Goal: Transaction & Acquisition: Purchase product/service

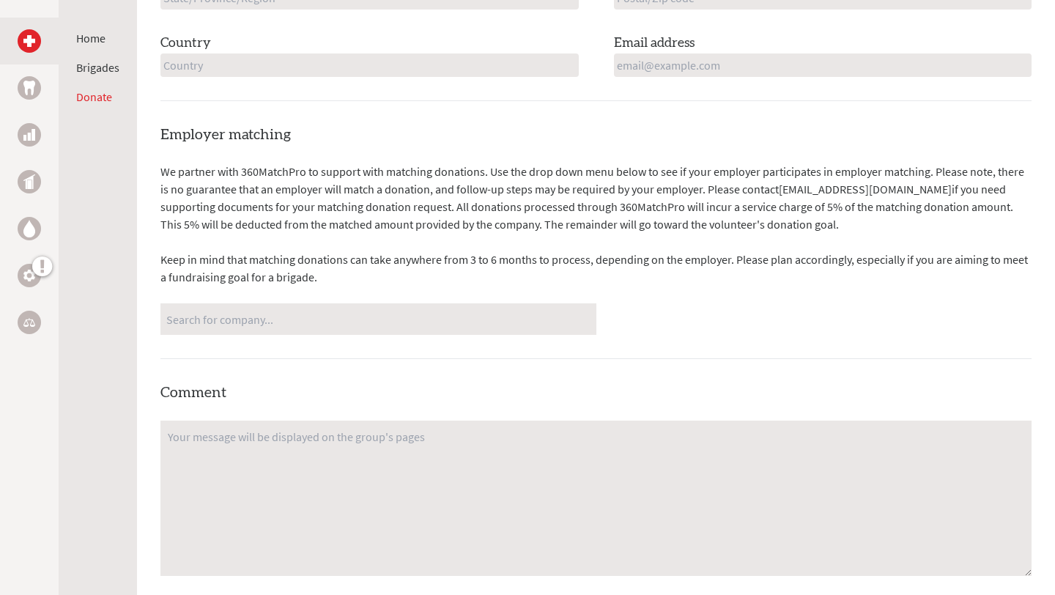
scroll to position [813, 0]
drag, startPoint x: 242, startPoint y: 172, endPoint x: 301, endPoint y: 172, distance: 59.3
click at [301, 172] on p "We partner with 360MatchPro to support with matching donations. Use the drop do…" at bounding box center [595, 195] width 871 height 70
copy p "360MatchPro"
click at [545, 234] on div "We partner with 360MatchPro to support with matching donations. Use the drop do…" at bounding box center [595, 246] width 871 height 172
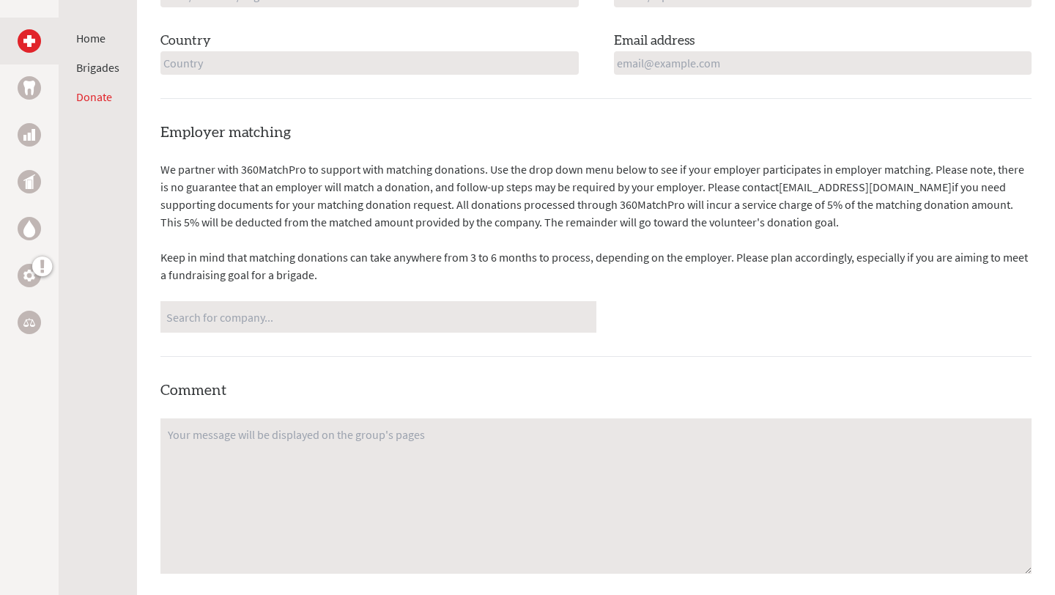
click at [401, 333] on div "Employer matching We partner with 360MatchPro to support with matching donation…" at bounding box center [595, 430] width 871 height 617
click at [398, 325] on input "Search for company..." at bounding box center [378, 317] width 424 height 26
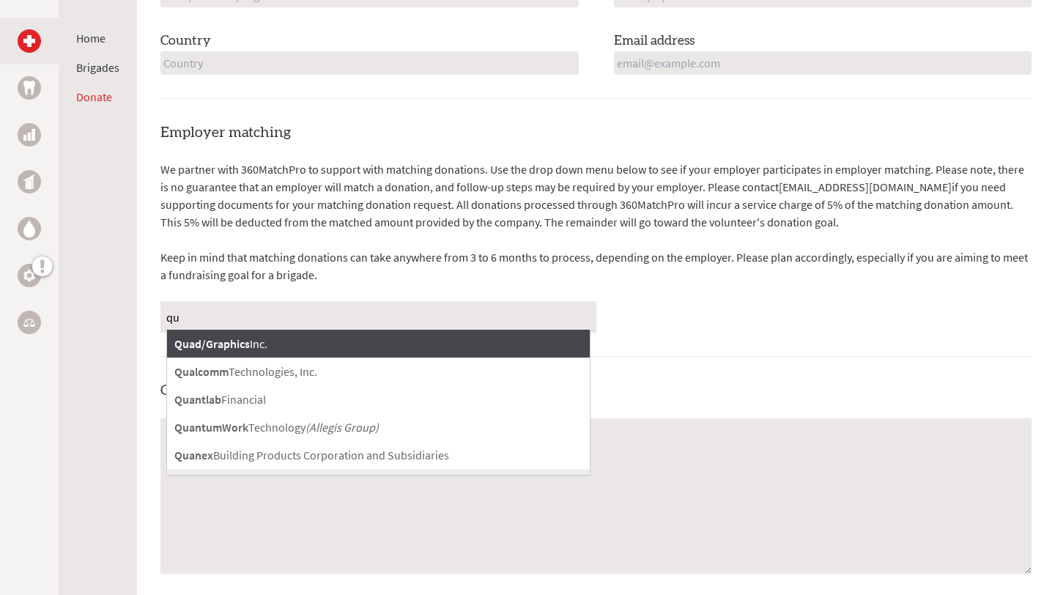
type input "q"
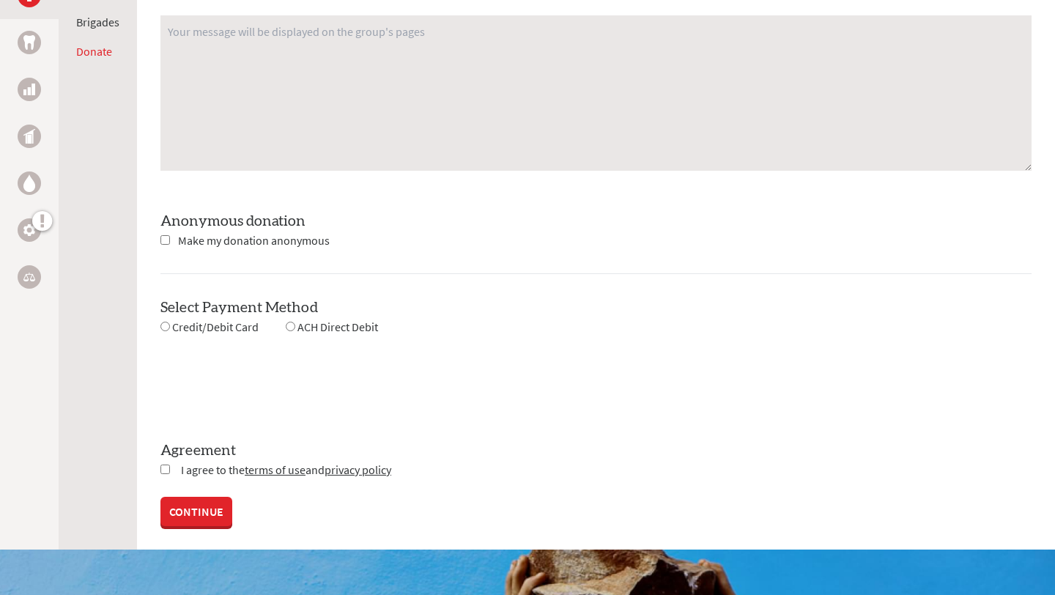
scroll to position [1218, 0]
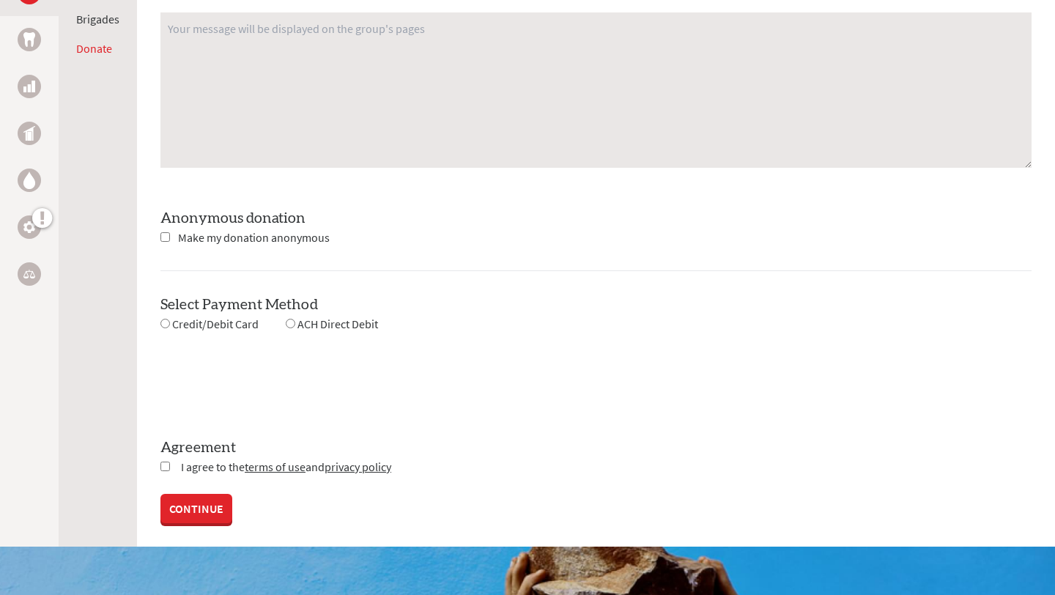
click at [451, 351] on div at bounding box center [595, 379] width 871 height 57
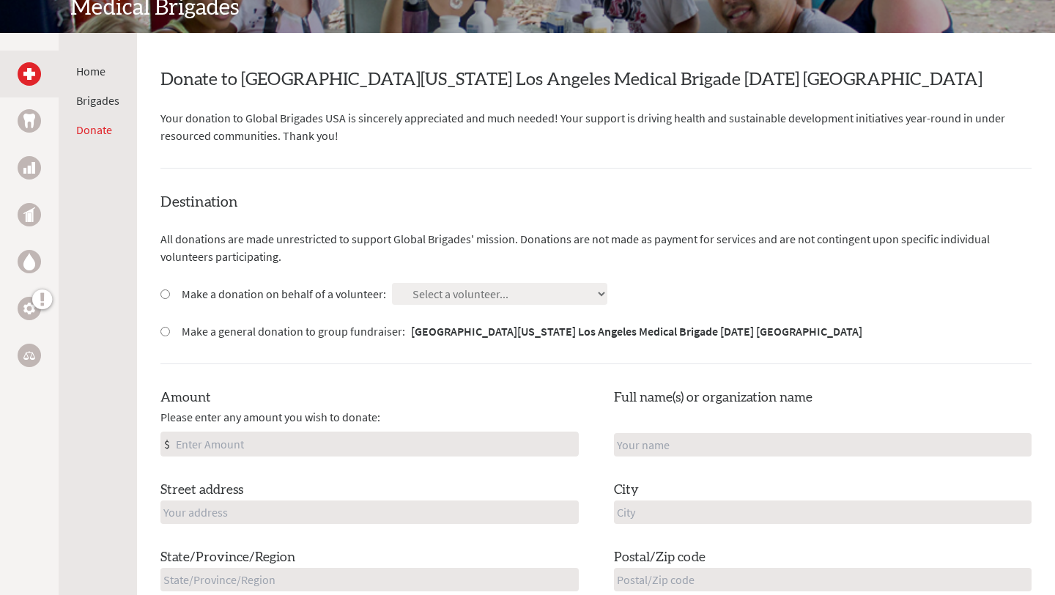
scroll to position [192, 0]
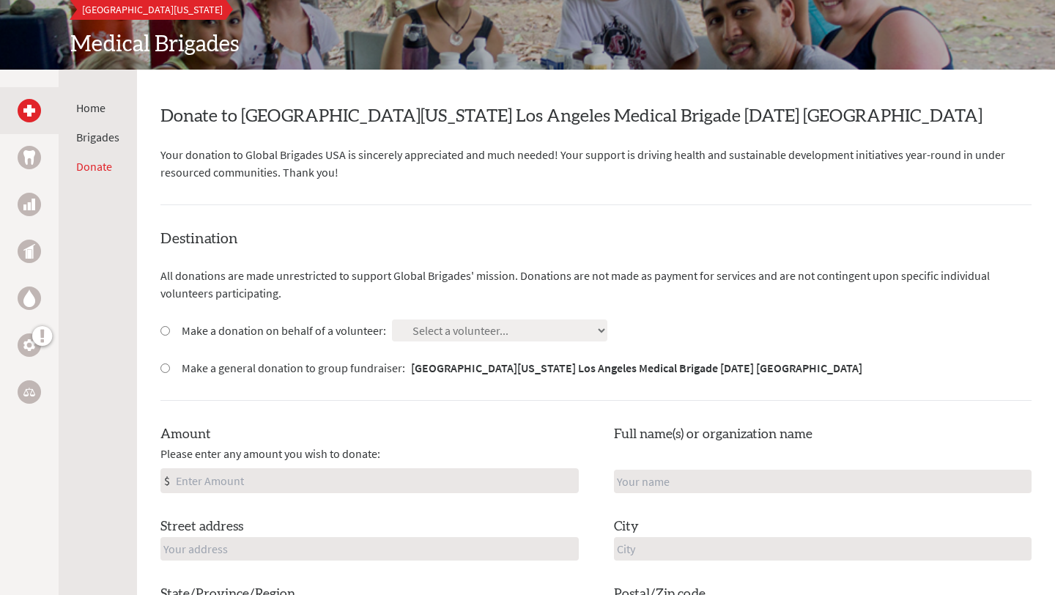
click at [171, 325] on div "Make a donation on behalf of a volunteer:" at bounding box center [273, 331] width 226 height 18
click at [166, 327] on input "Make a donation on behalf of a volunteer:" at bounding box center [165, 331] width 10 height 10
radio input "true"
click at [461, 328] on select "Select a volunteer... [PERSON_NAME] [PERSON_NAME] [PERSON_NAME] [PERSON_NAME] […" at bounding box center [499, 330] width 215 height 22
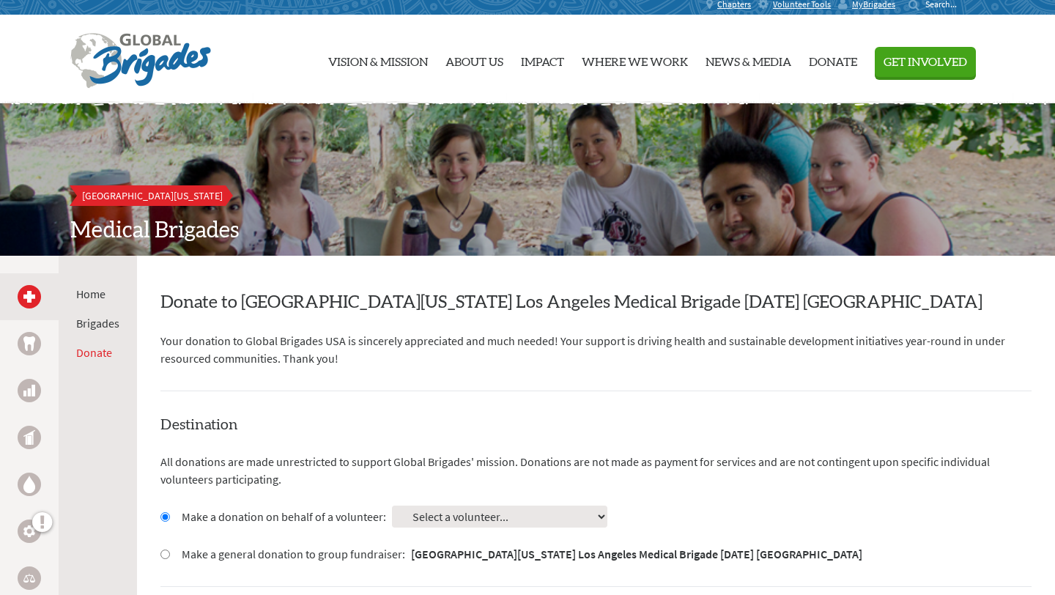
scroll to position [1, 0]
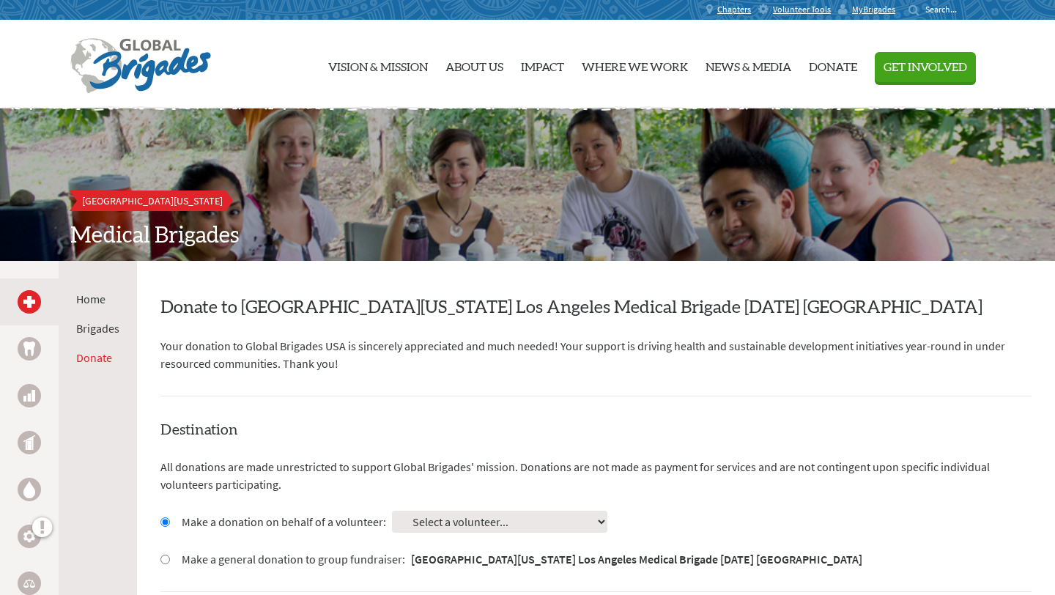
click at [646, 356] on p "Your donation to Global Brigades USA is sincerely appreciated and much needed! …" at bounding box center [595, 354] width 871 height 35
